Goal: Check status

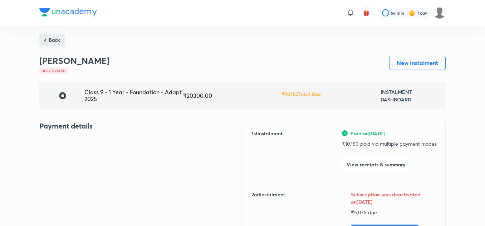
click at [52, 37] on button "Back" at bounding box center [52, 40] width 26 height 13
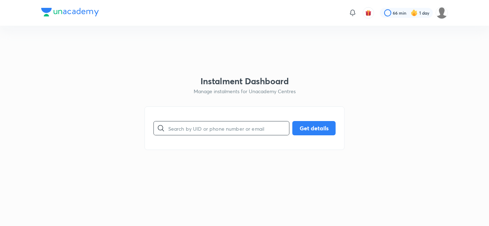
click at [177, 129] on input "text" at bounding box center [228, 128] width 121 height 18
paste input "0ZX0C07BN8"
type input "0ZX0C07BN8"
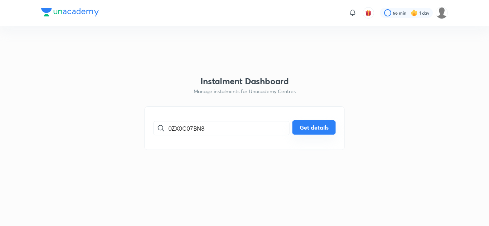
click at [295, 129] on button "Get details" at bounding box center [313, 128] width 43 height 14
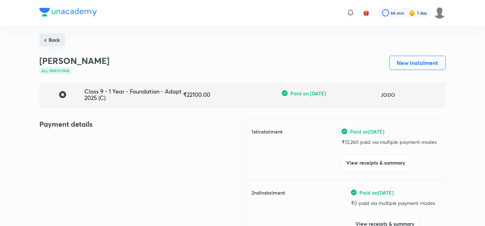
click at [51, 39] on button "Back" at bounding box center [52, 40] width 26 height 13
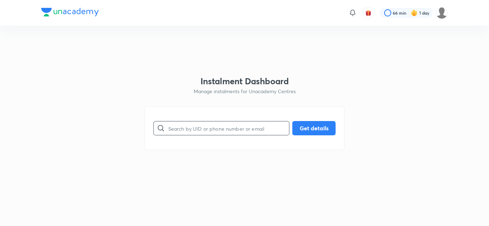
click at [187, 126] on input "text" at bounding box center [228, 128] width 121 height 18
paste input "2V731BDWAO"
type input "2V731BDWAO"
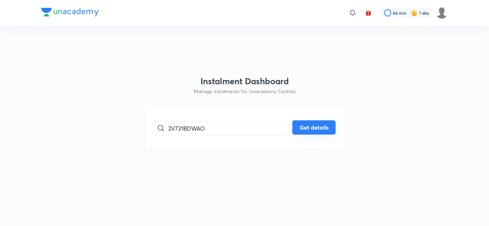
click at [307, 135] on button "Get details" at bounding box center [313, 128] width 43 height 14
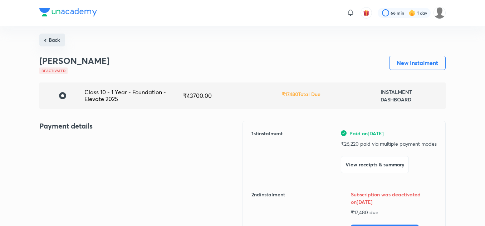
click at [50, 45] on button "Back" at bounding box center [52, 40] width 26 height 13
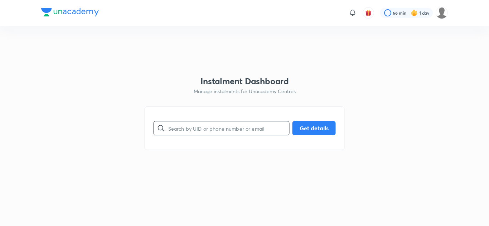
click at [189, 127] on input "text" at bounding box center [228, 128] width 121 height 18
paste input "36XG8K4CT5"
type input "36XG8K4CT5"
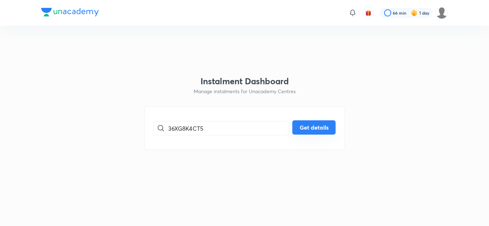
click at [320, 123] on button "Get details" at bounding box center [313, 128] width 43 height 14
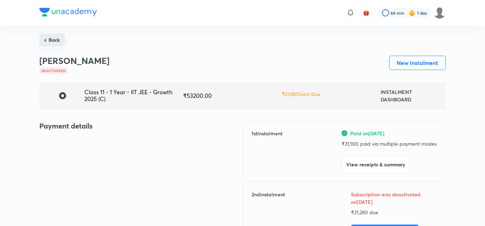
click at [57, 38] on button "Back" at bounding box center [52, 40] width 26 height 13
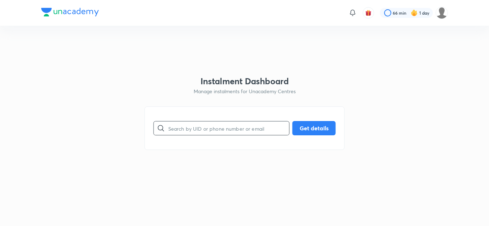
click at [202, 132] on input "text" at bounding box center [228, 128] width 121 height 18
paste input "SM12R1P28A"
type input "SM12R1P28A"
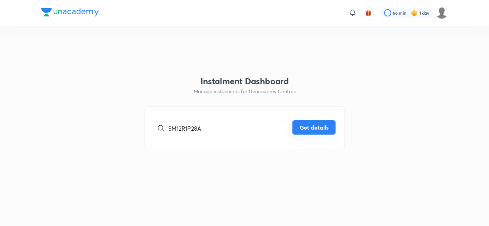
click at [321, 128] on button "Get details" at bounding box center [313, 128] width 43 height 14
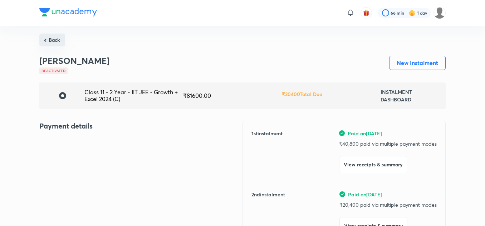
click at [56, 37] on button "Back" at bounding box center [52, 40] width 26 height 13
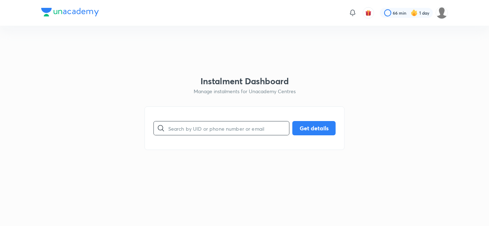
click at [196, 126] on input "text" at bounding box center [228, 128] width 121 height 18
paste input "D70VAYLDCQ"
type input "D70VAYLDCQ"
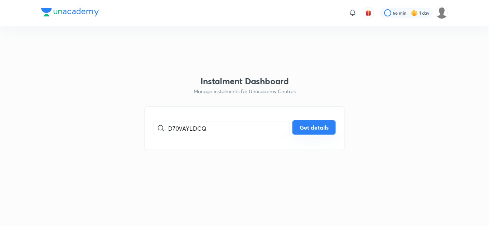
click at [313, 130] on button "Get details" at bounding box center [313, 128] width 43 height 14
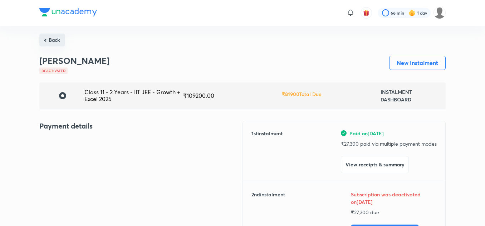
click at [53, 43] on button "Back" at bounding box center [52, 40] width 26 height 13
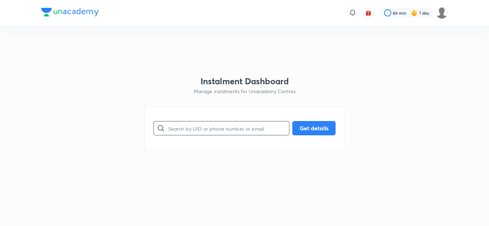
click at [205, 128] on input "text" at bounding box center [228, 128] width 121 height 18
paste input "R7Q66AL5IM"
type input "R7Q66AL5IM"
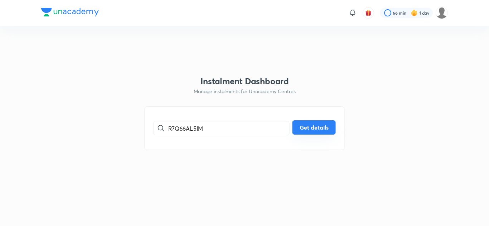
click at [303, 125] on button "Get details" at bounding box center [313, 128] width 43 height 14
